Goal: Task Accomplishment & Management: Complete application form

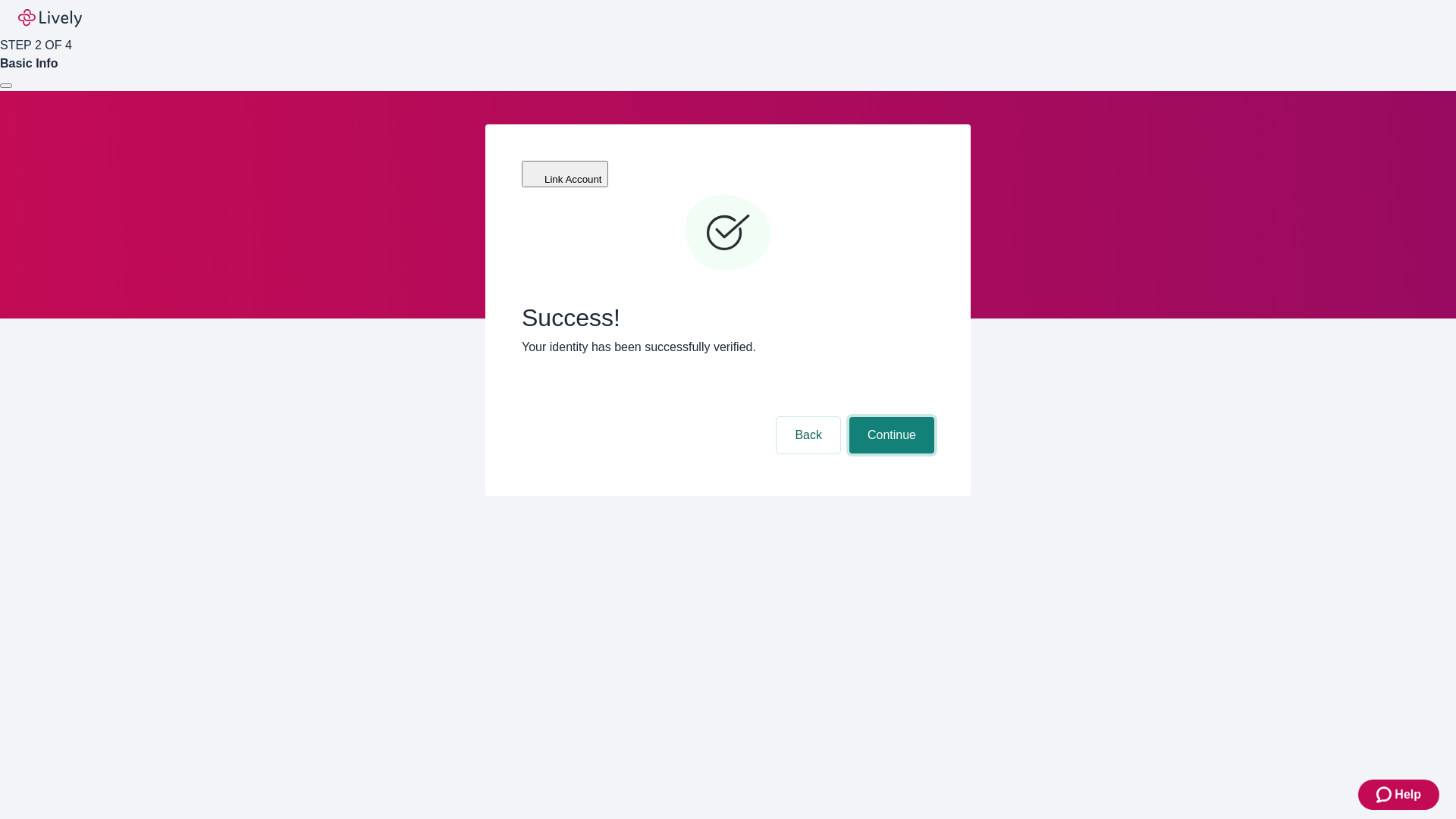
click at [890, 417] on button "Continue" at bounding box center [891, 435] width 85 height 36
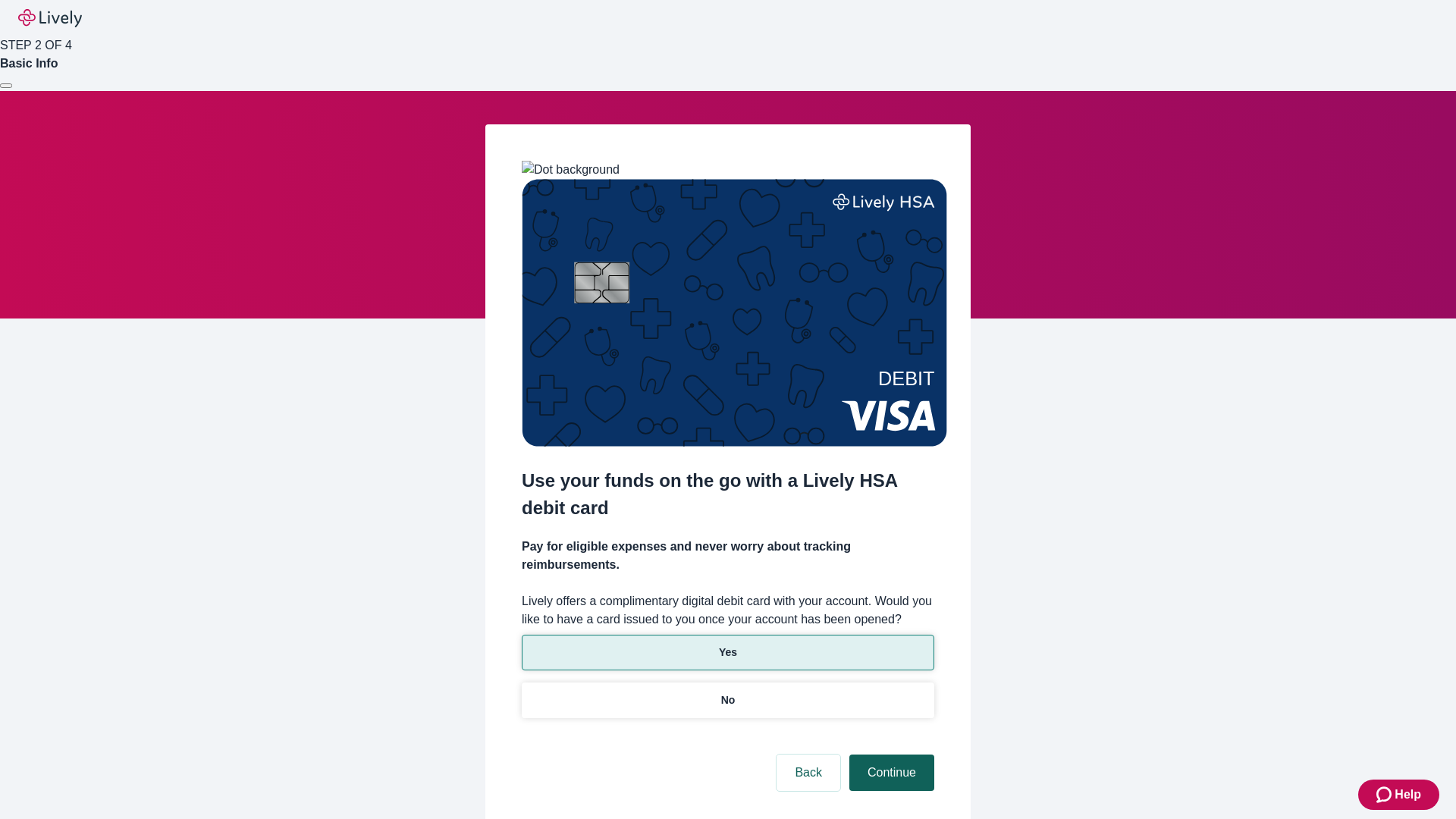
click at [728, 692] on p "No" at bounding box center [728, 700] width 15 height 16
click at [890, 755] on button "Continue" at bounding box center [891, 773] width 85 height 36
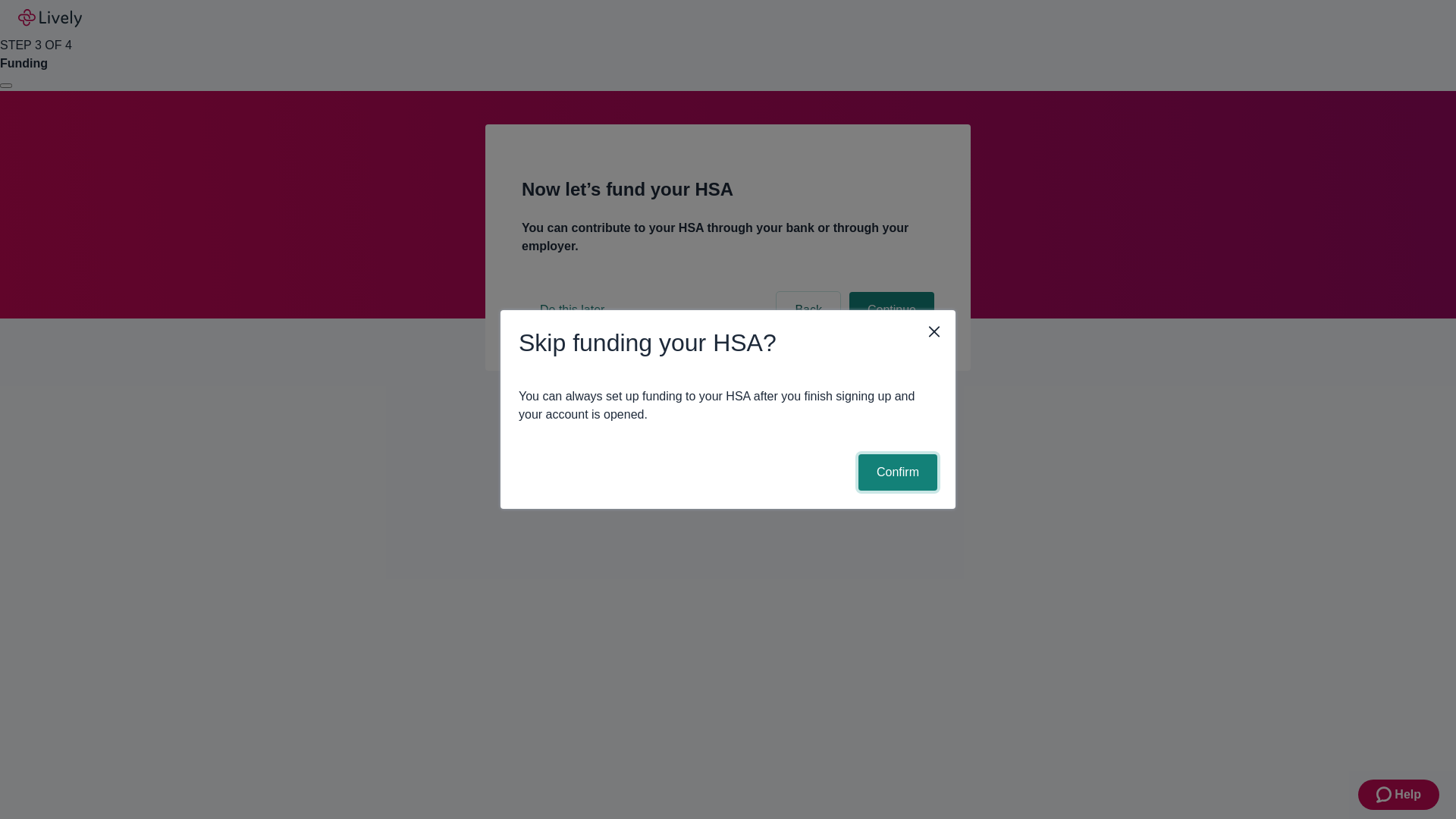
click at [896, 473] on button "Confirm" at bounding box center [898, 473] width 79 height 36
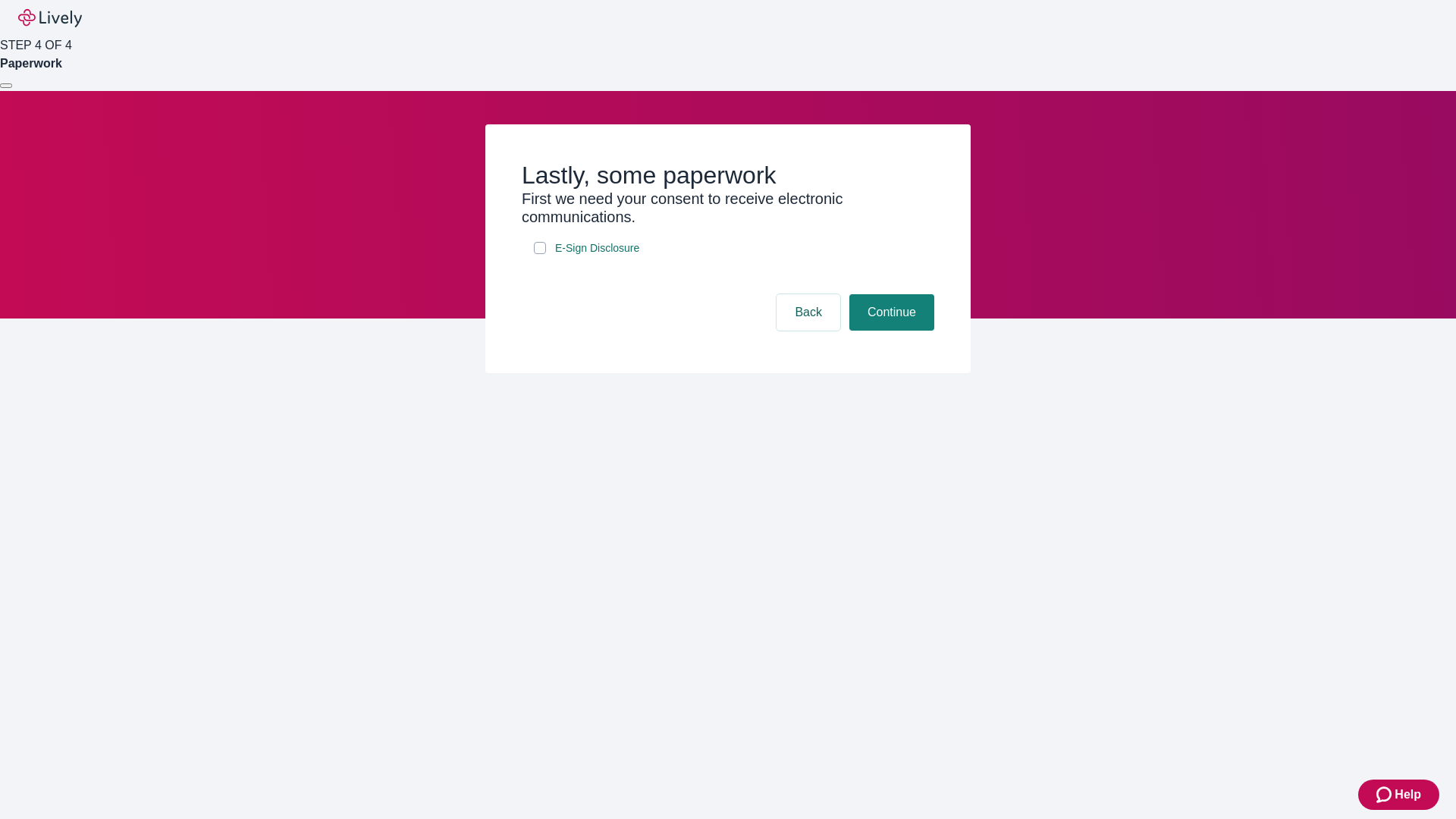
click at [540, 254] on input "E-Sign Disclosure" at bounding box center [539, 248] width 12 height 12
checkbox input "true"
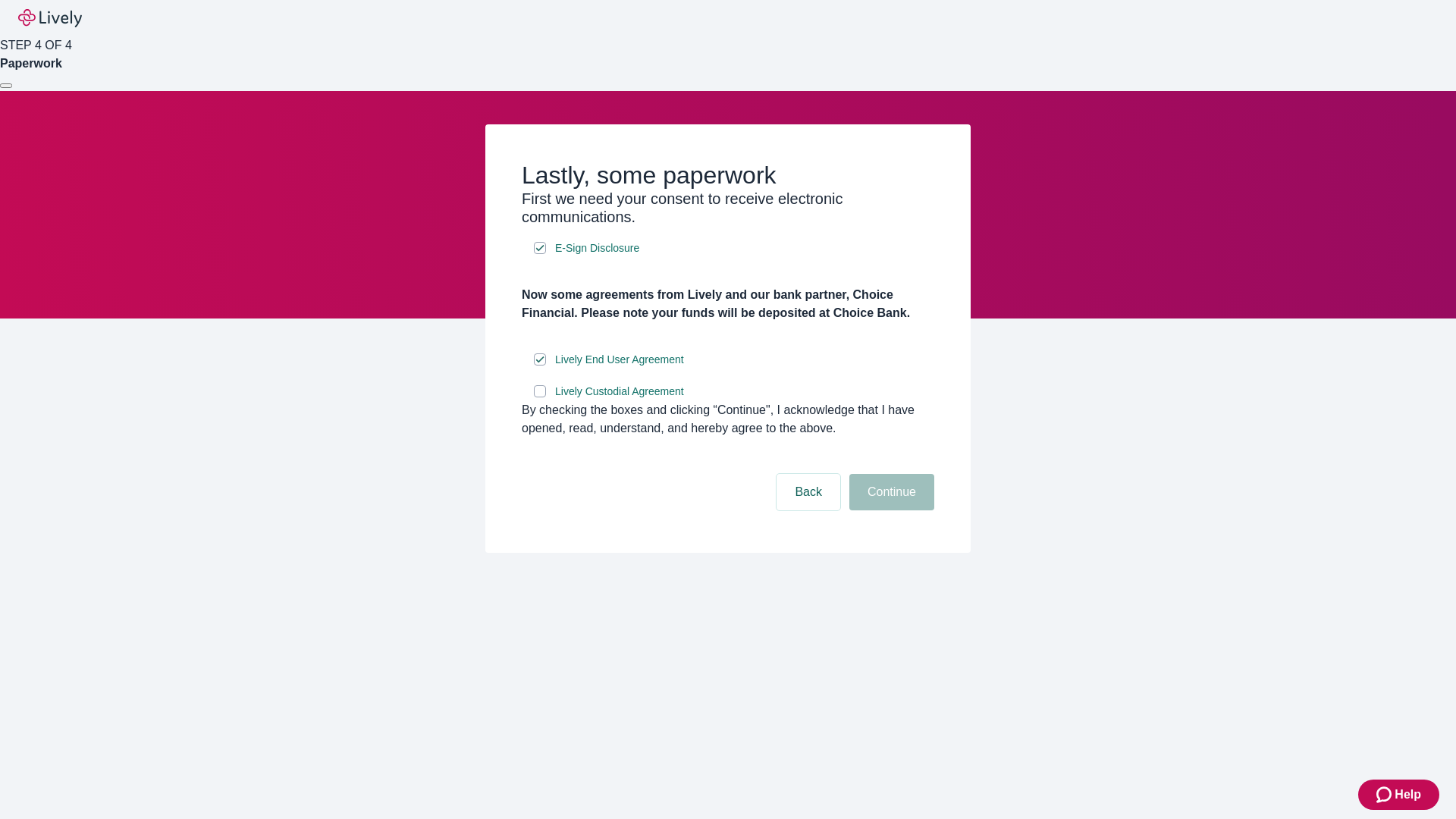
click at [540, 397] on input "Lively Custodial Agreement" at bounding box center [539, 391] width 12 height 12
checkbox input "true"
click at [890, 511] on button "Continue" at bounding box center [891, 493] width 85 height 36
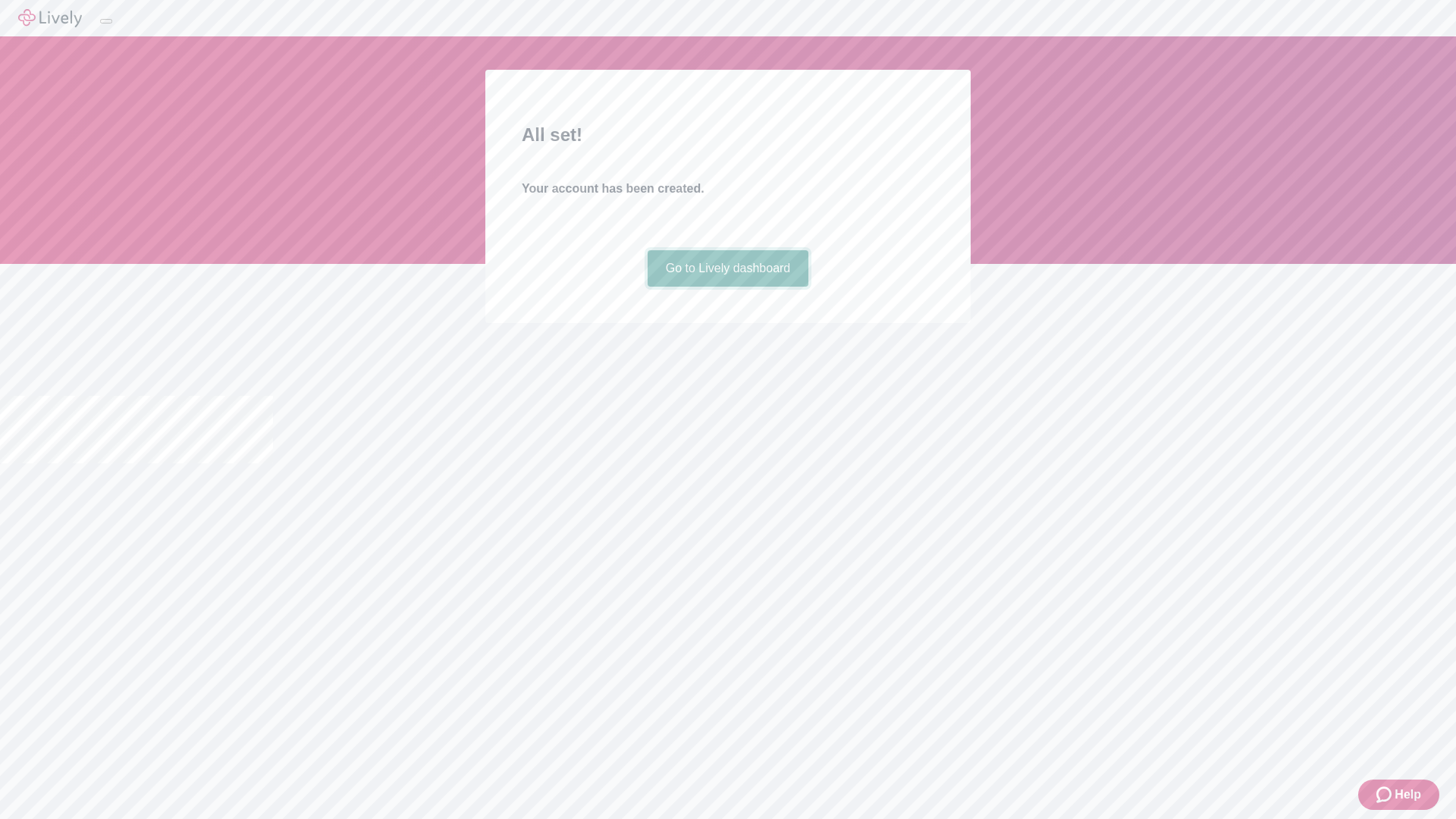
click at [728, 287] on link "Go to Lively dashboard" at bounding box center [728, 268] width 162 height 36
